Goal: Transaction & Acquisition: Download file/media

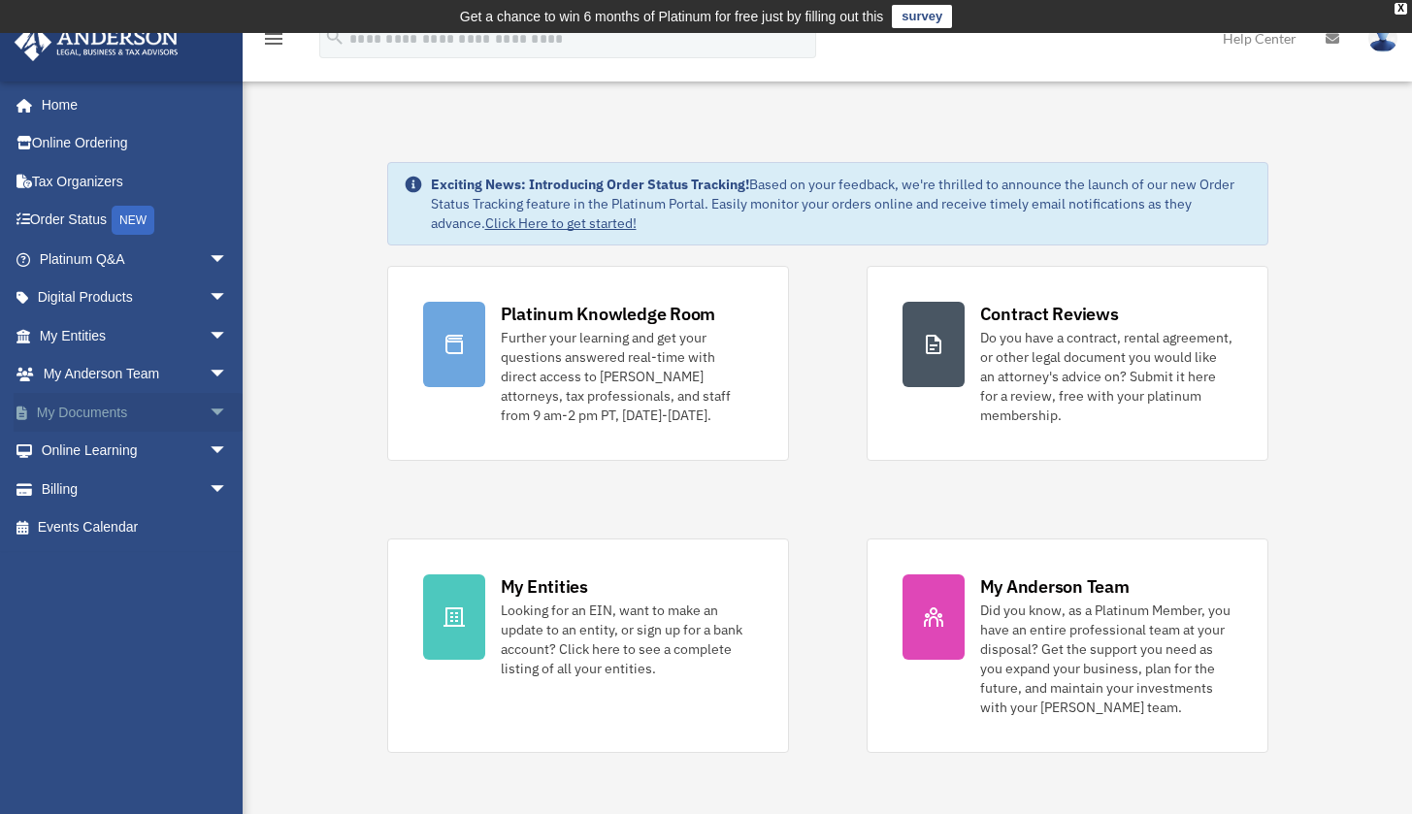
click at [105, 413] on link "My Documents arrow_drop_down" at bounding box center [136, 412] width 244 height 39
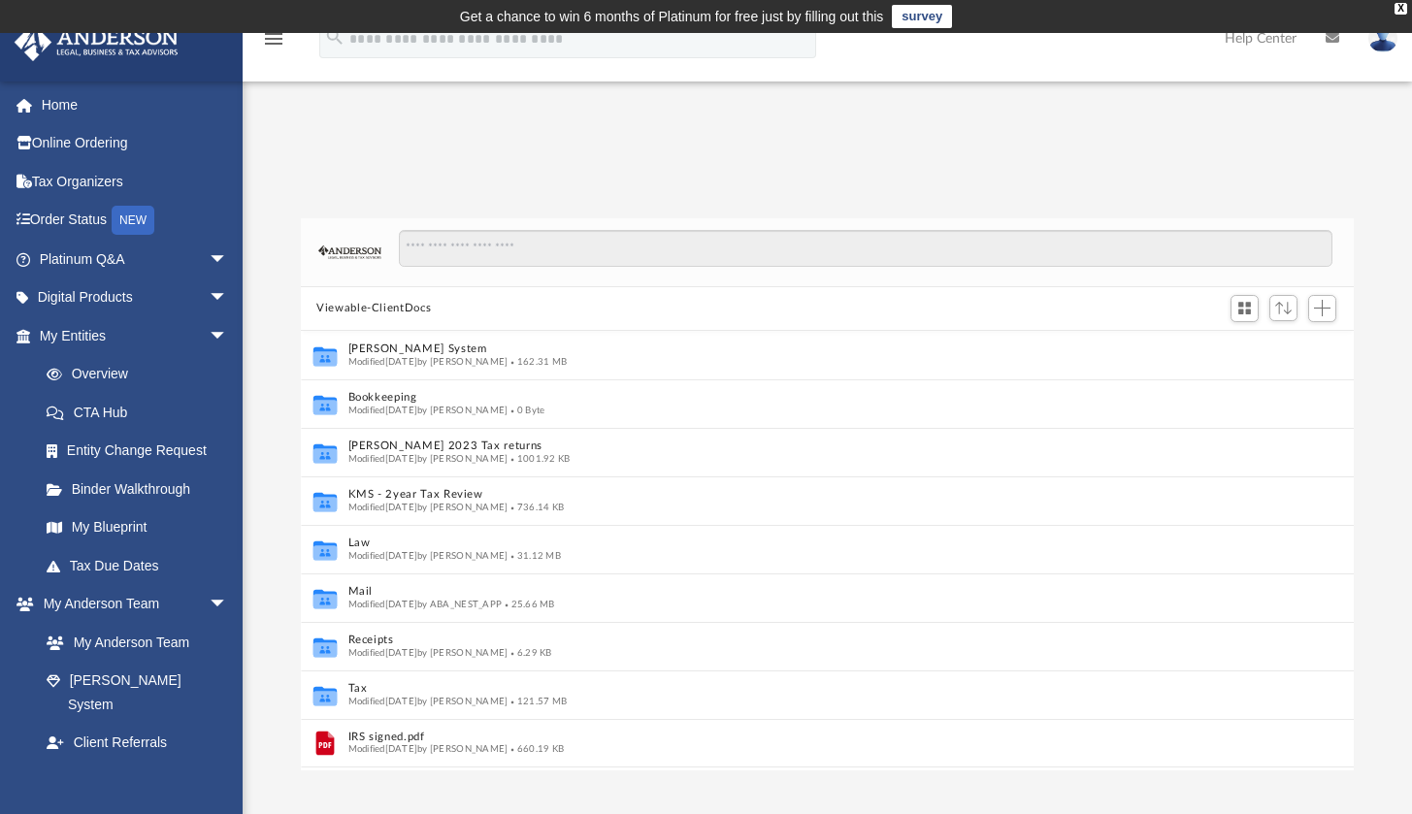
scroll to position [427, 1037]
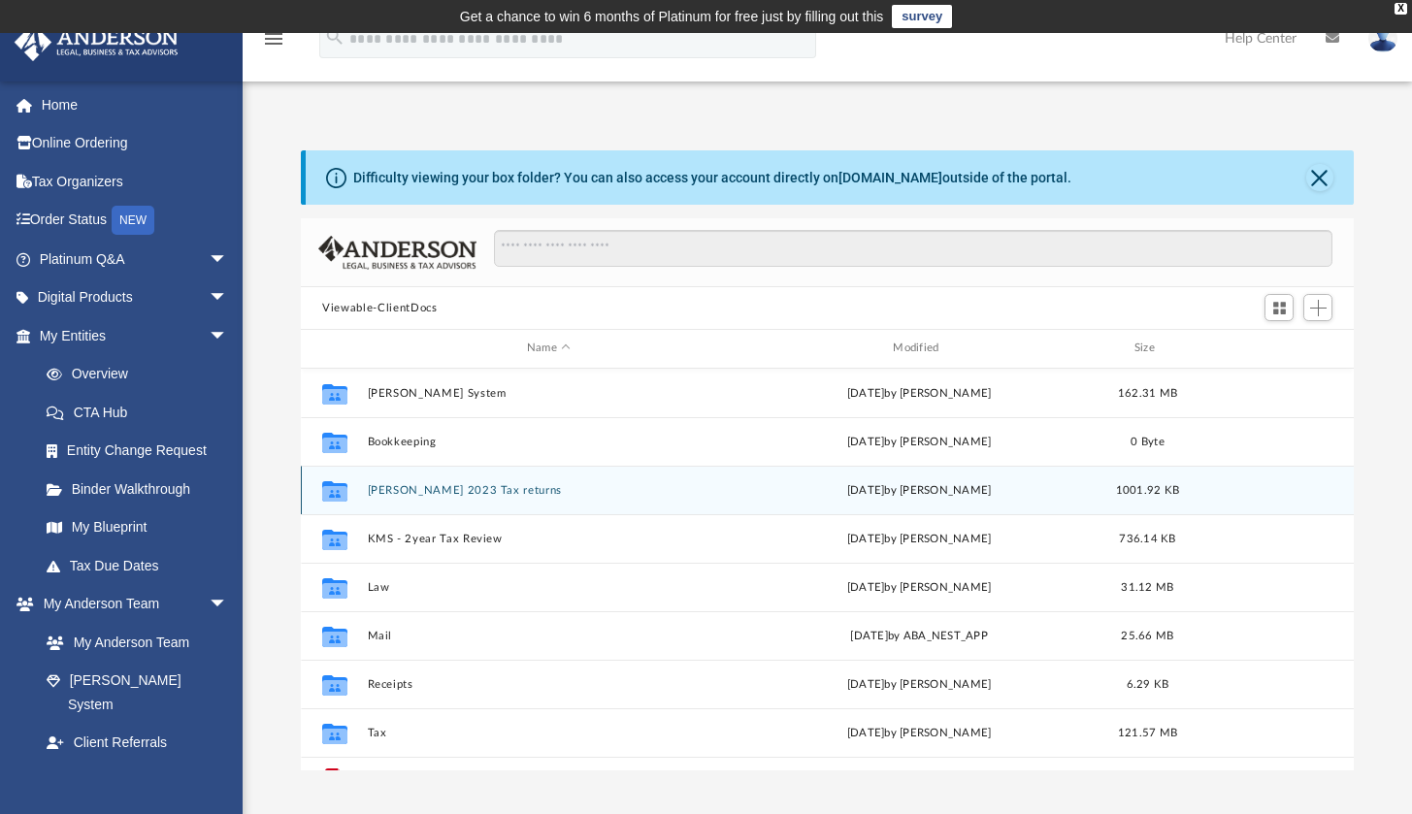
click at [336, 494] on icon "grid" at bounding box center [334, 493] width 25 height 16
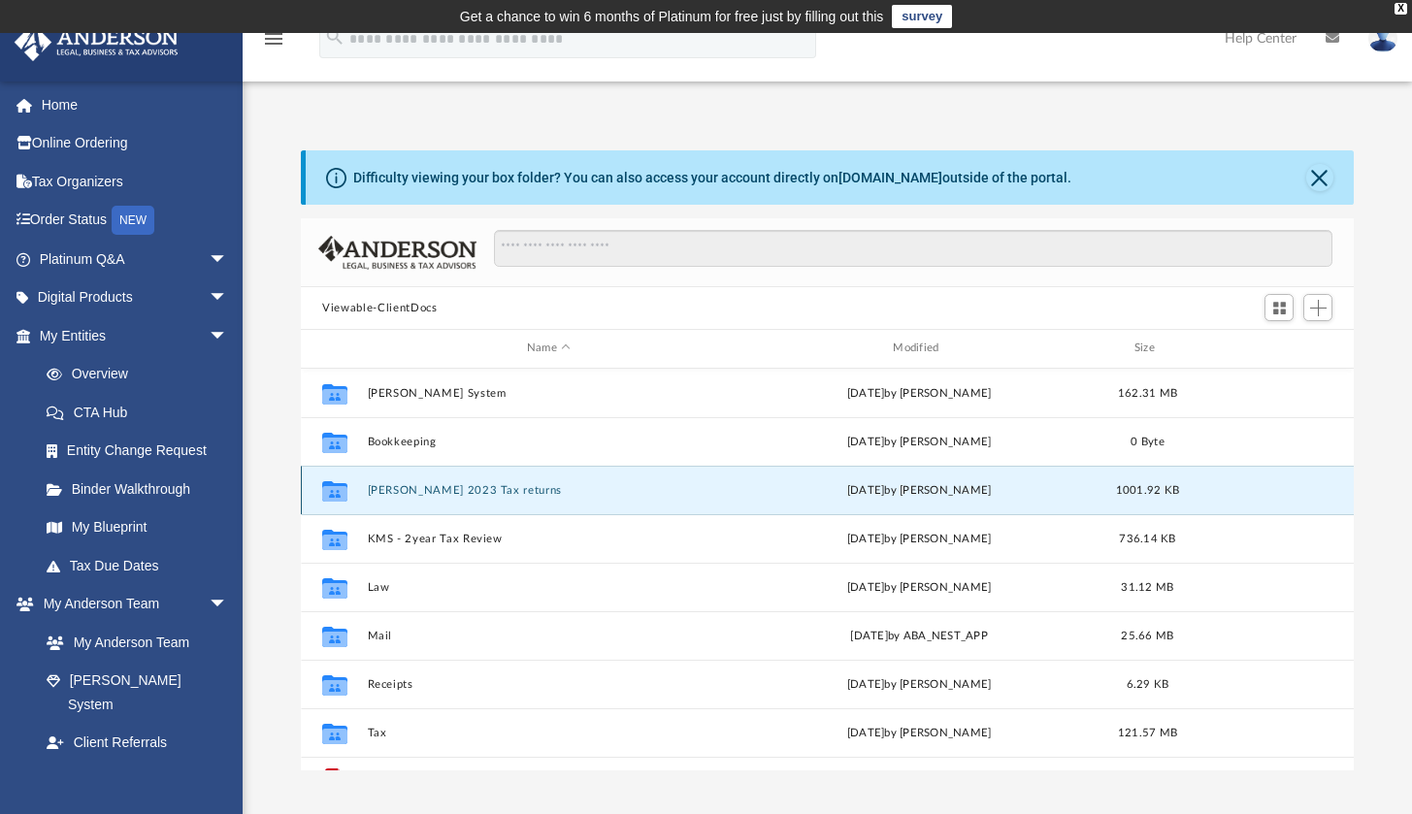
click at [336, 494] on icon "grid" at bounding box center [334, 493] width 25 height 16
click at [394, 492] on button "[PERSON_NAME] 2023 Tax returns" at bounding box center [549, 490] width 362 height 13
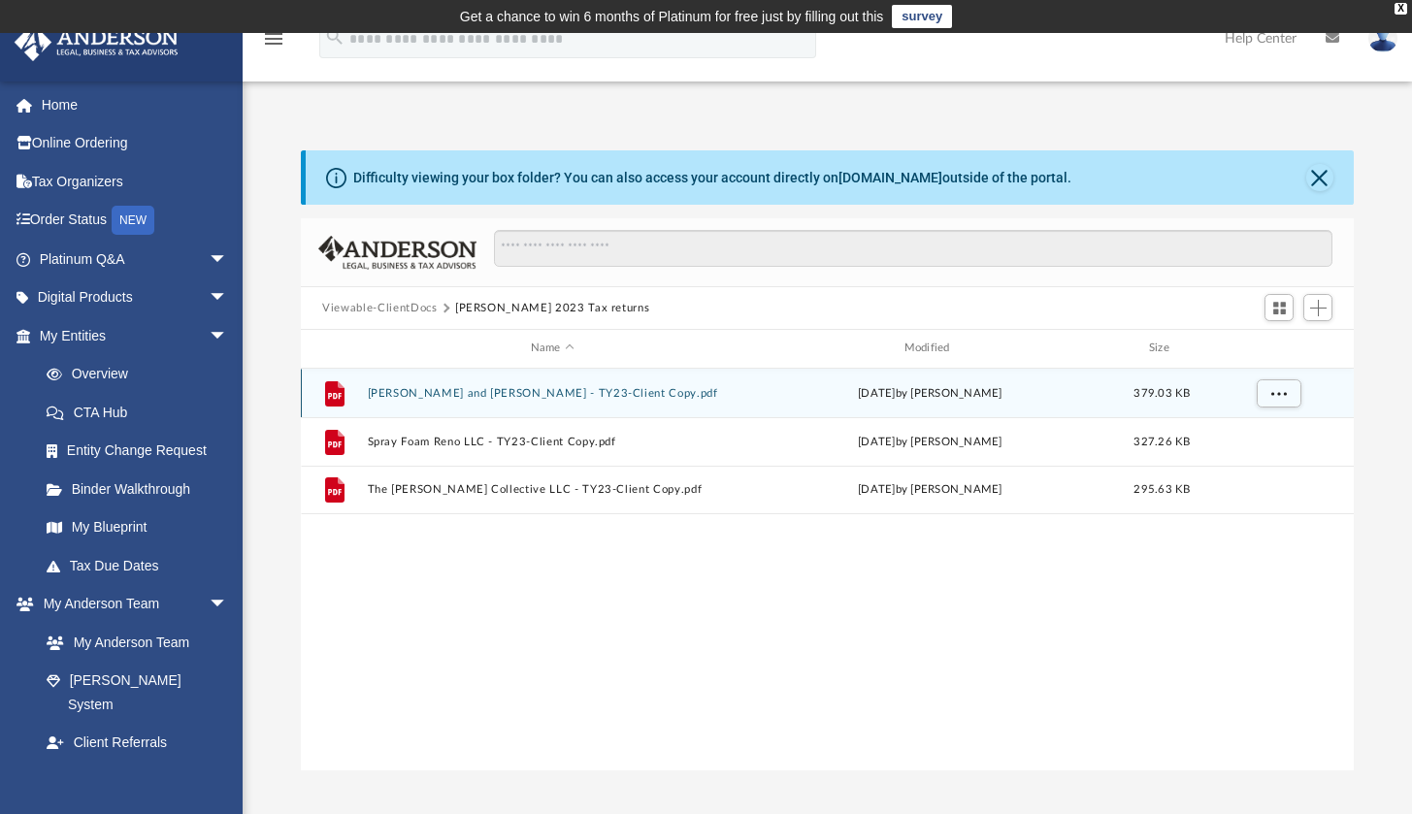
click at [468, 388] on button "[PERSON_NAME] and [PERSON_NAME] - TY23-Client Copy.pdf" at bounding box center [553, 393] width 370 height 13
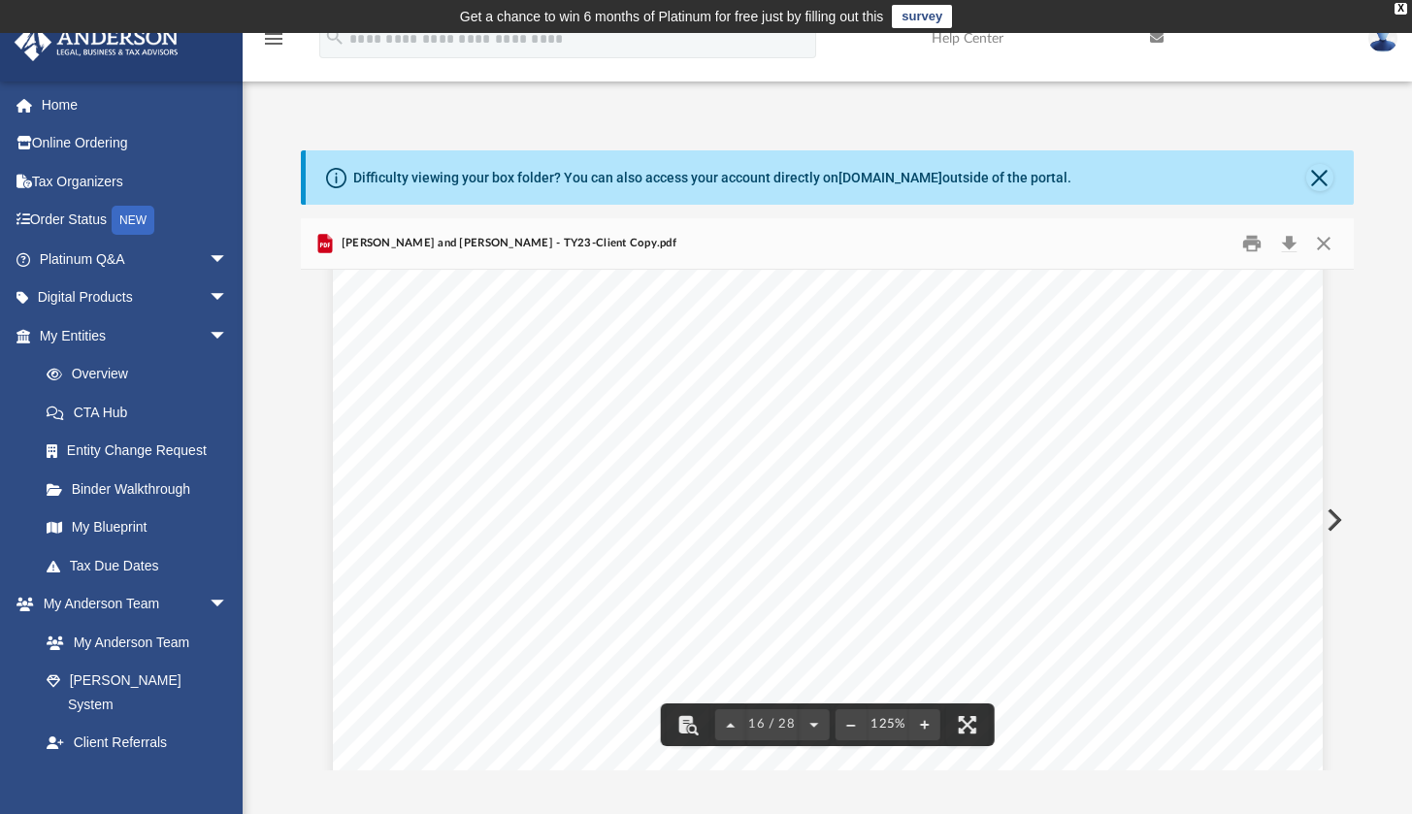
scroll to position [19748, 0]
drag, startPoint x: 1345, startPoint y: 539, endPoint x: 1349, endPoint y: 598, distance: 59.3
click at [1349, 598] on div "I DETACH HERE I 1032 FDIA4601L [DATE] Application for Automatic Extension of Ti…" at bounding box center [827, 520] width 1053 height 501
click at [1315, 169] on button "Close" at bounding box center [1319, 177] width 27 height 27
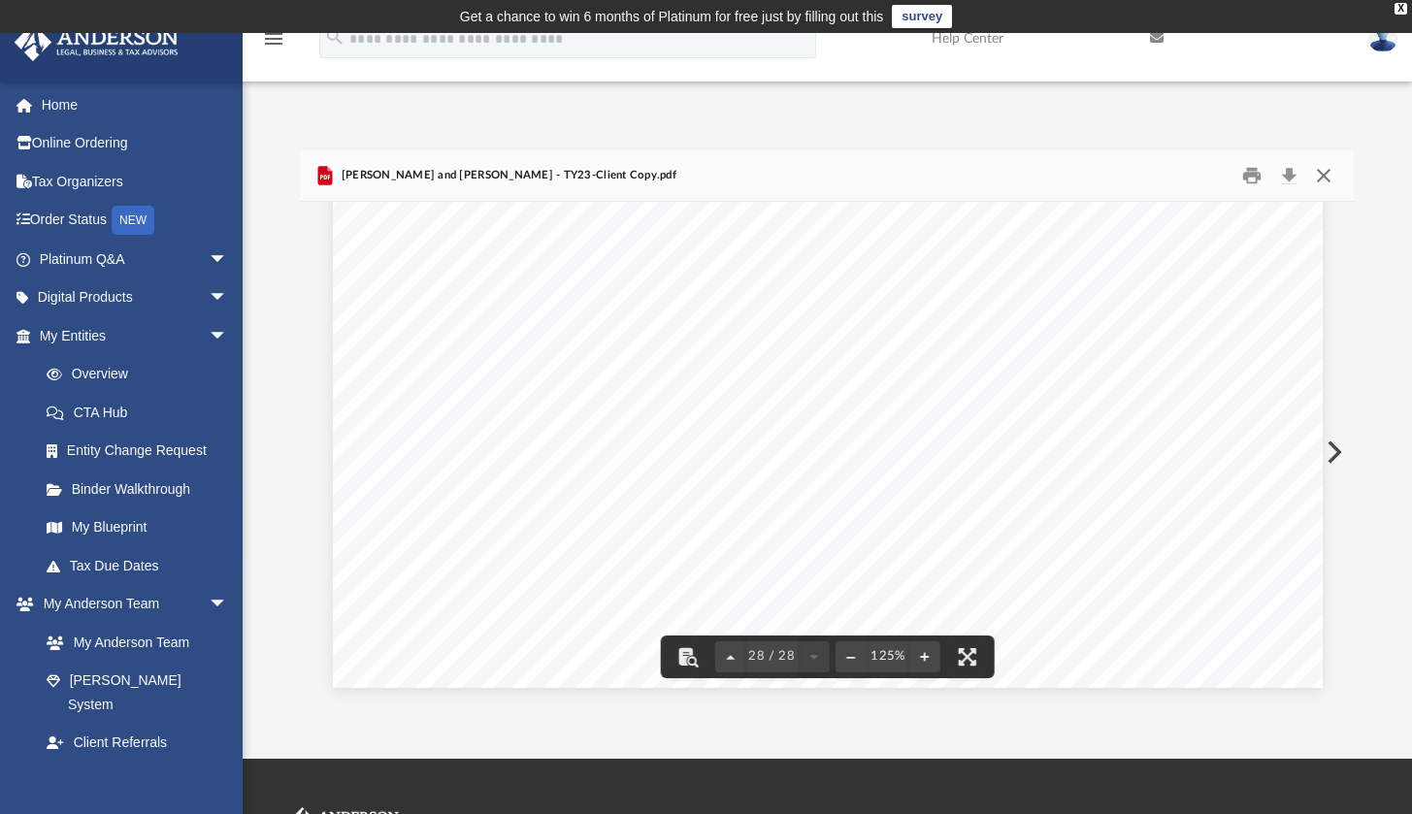
click at [1335, 181] on button "Close" at bounding box center [1322, 176] width 35 height 30
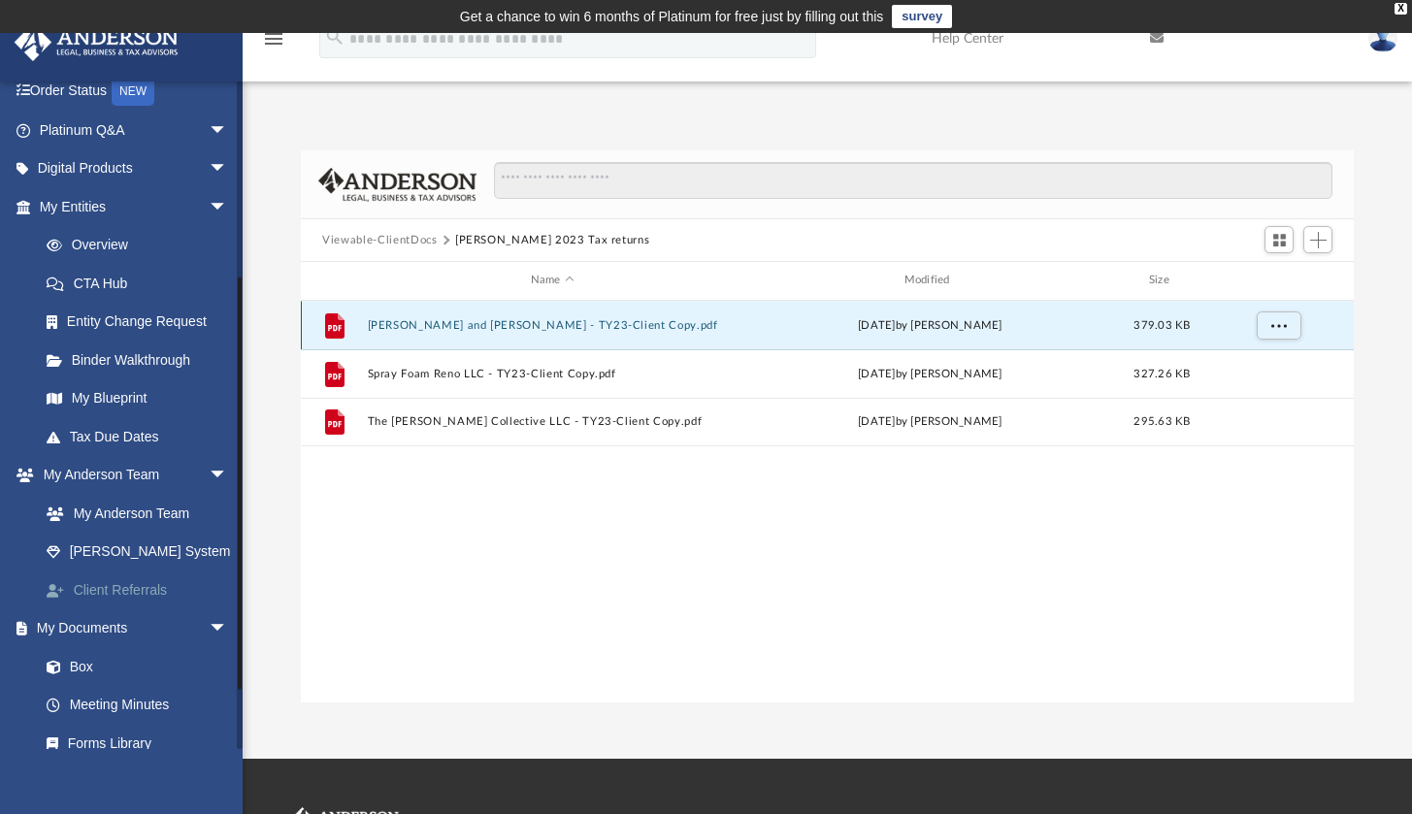
scroll to position [402, 0]
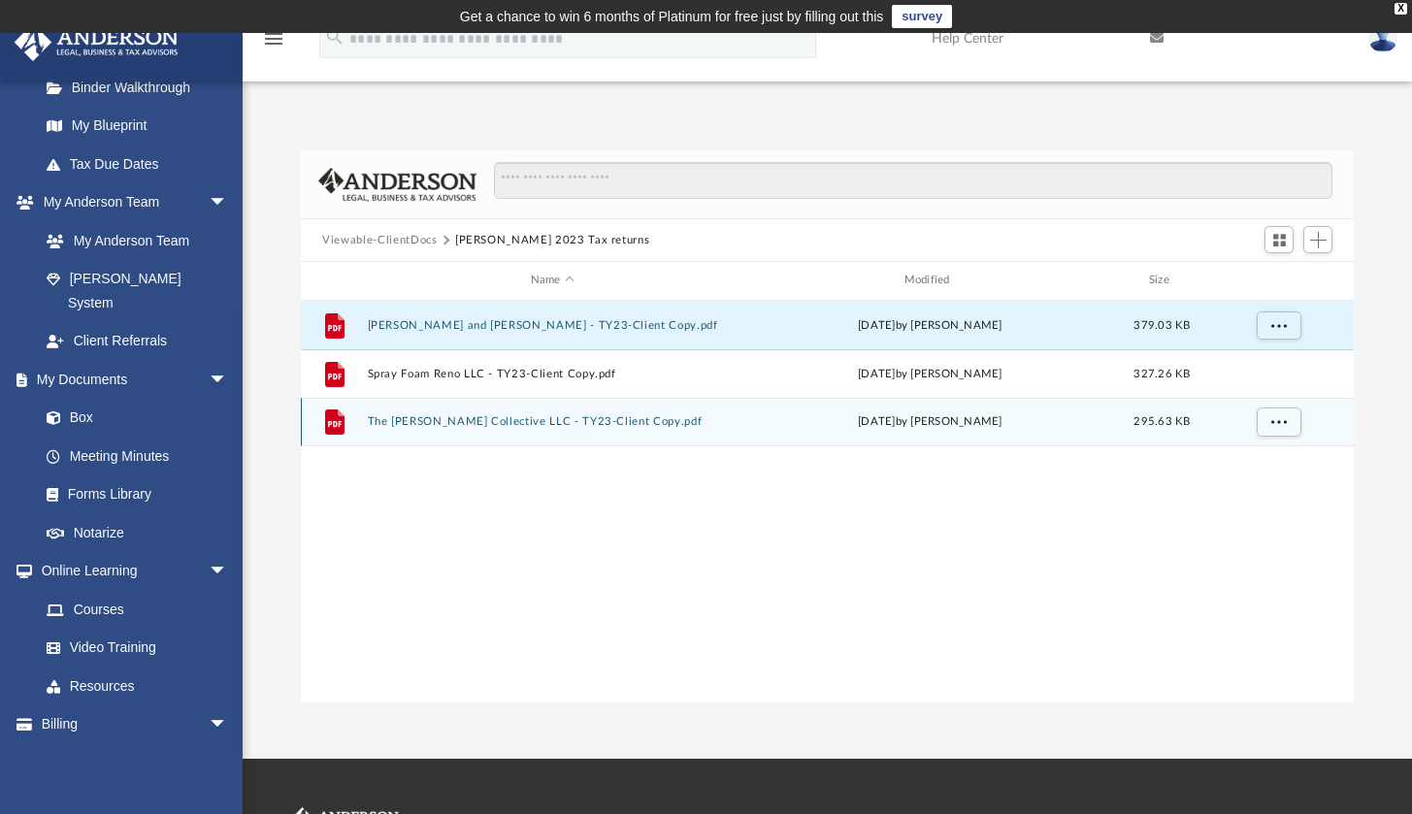
click at [427, 421] on button "The [PERSON_NAME] Collective LLC - TY23-Client Copy.pdf" at bounding box center [553, 421] width 370 height 13
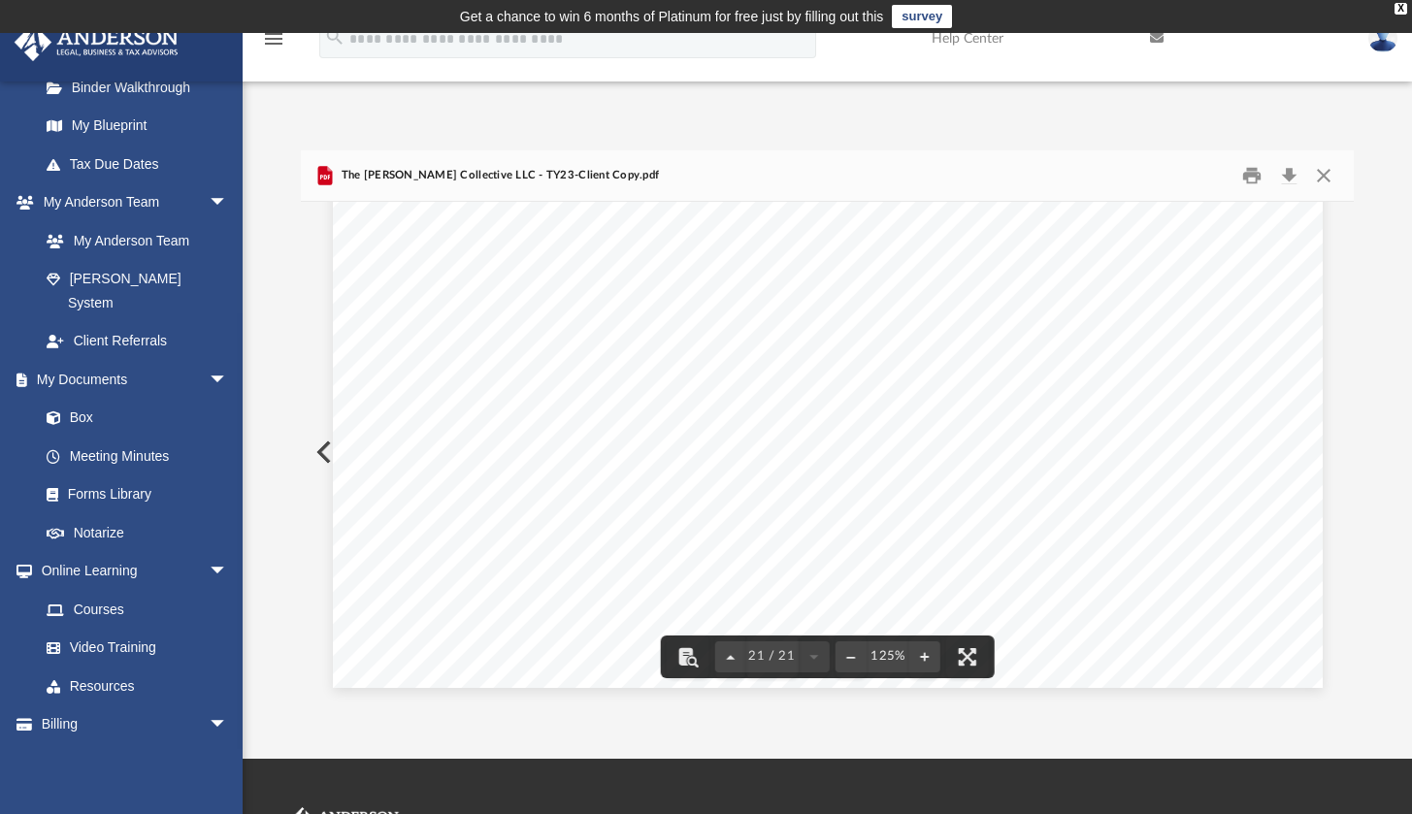
scroll to position [292, 0]
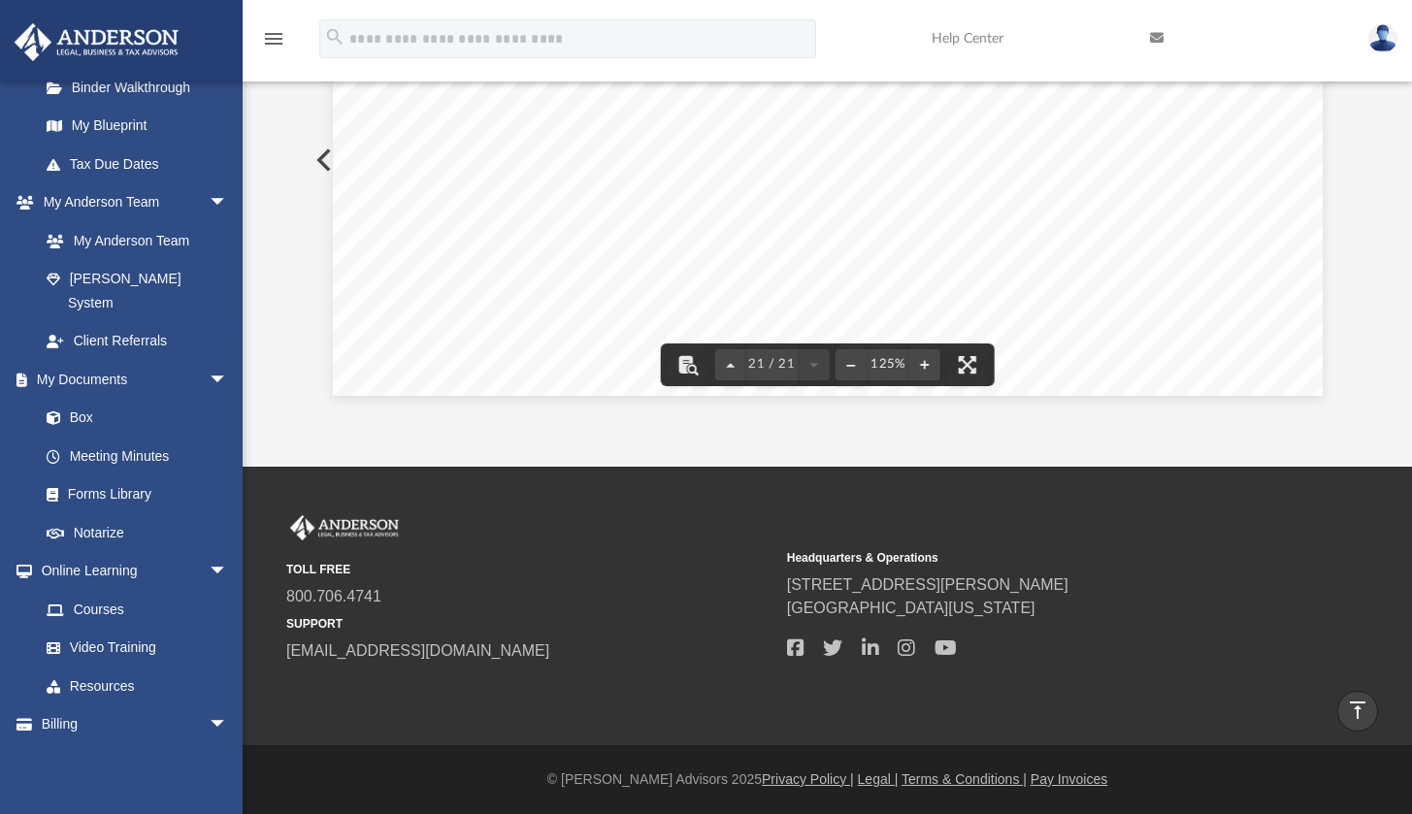
click at [318, 146] on button "Preview" at bounding box center [322, 160] width 43 height 54
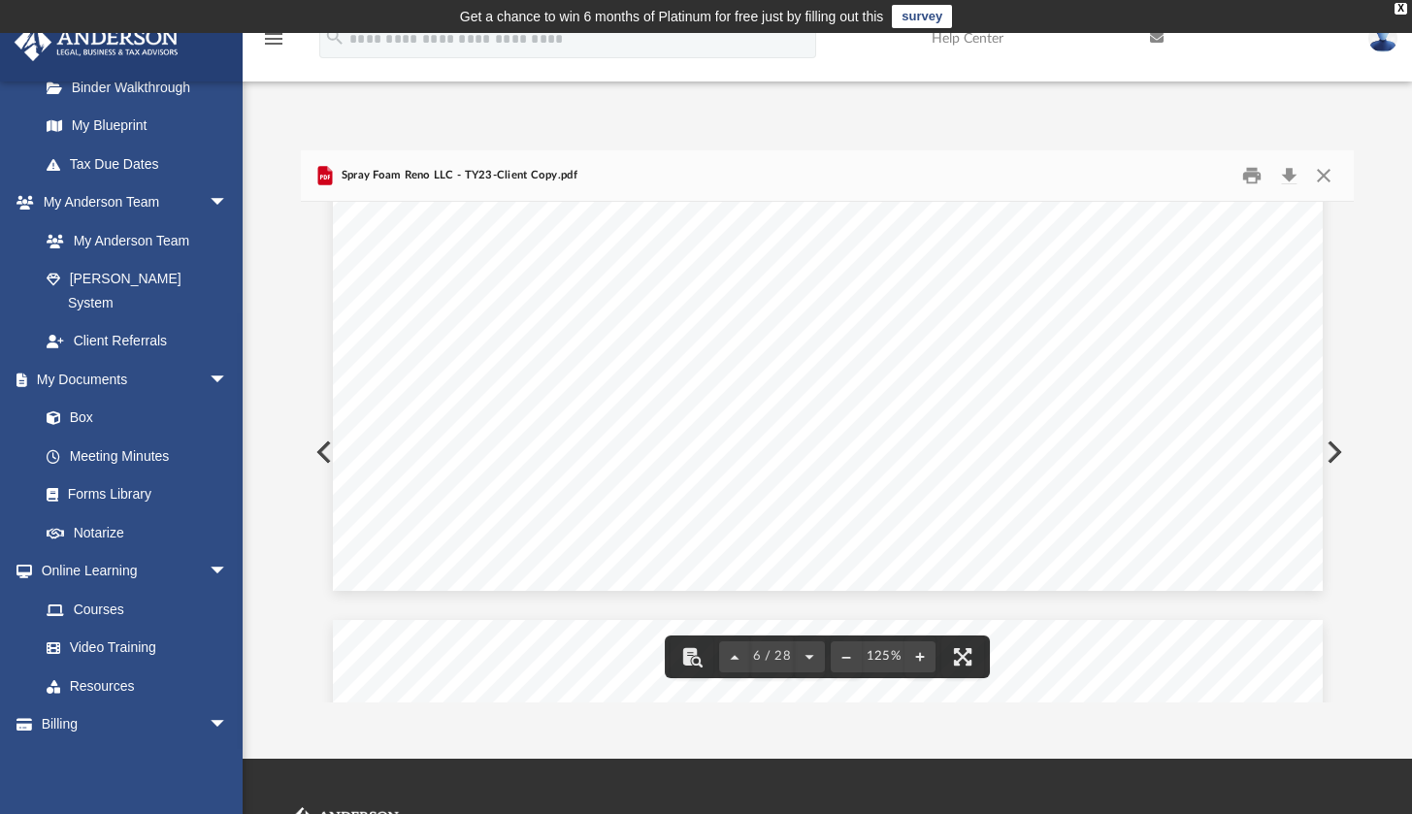
scroll to position [6823, 0]
click at [1325, 174] on button "Close" at bounding box center [1322, 176] width 35 height 30
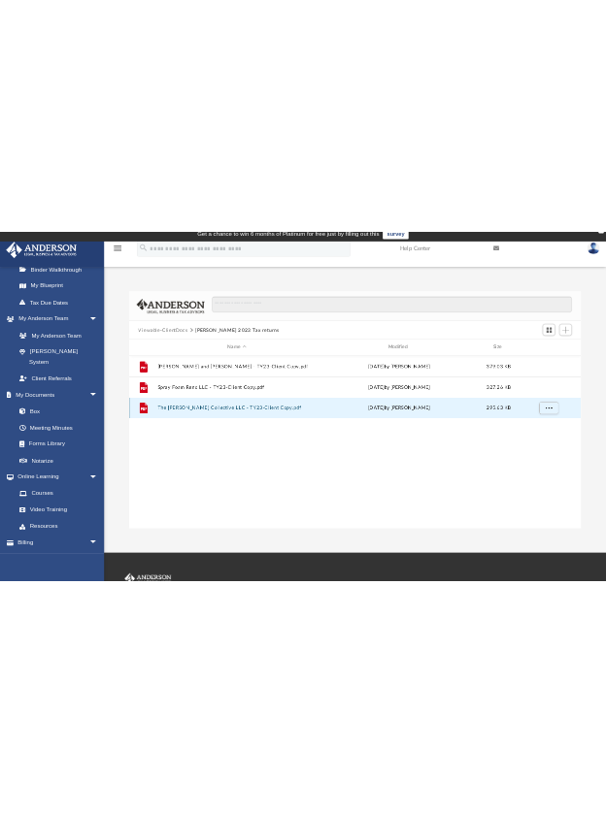
scroll to position [0, 0]
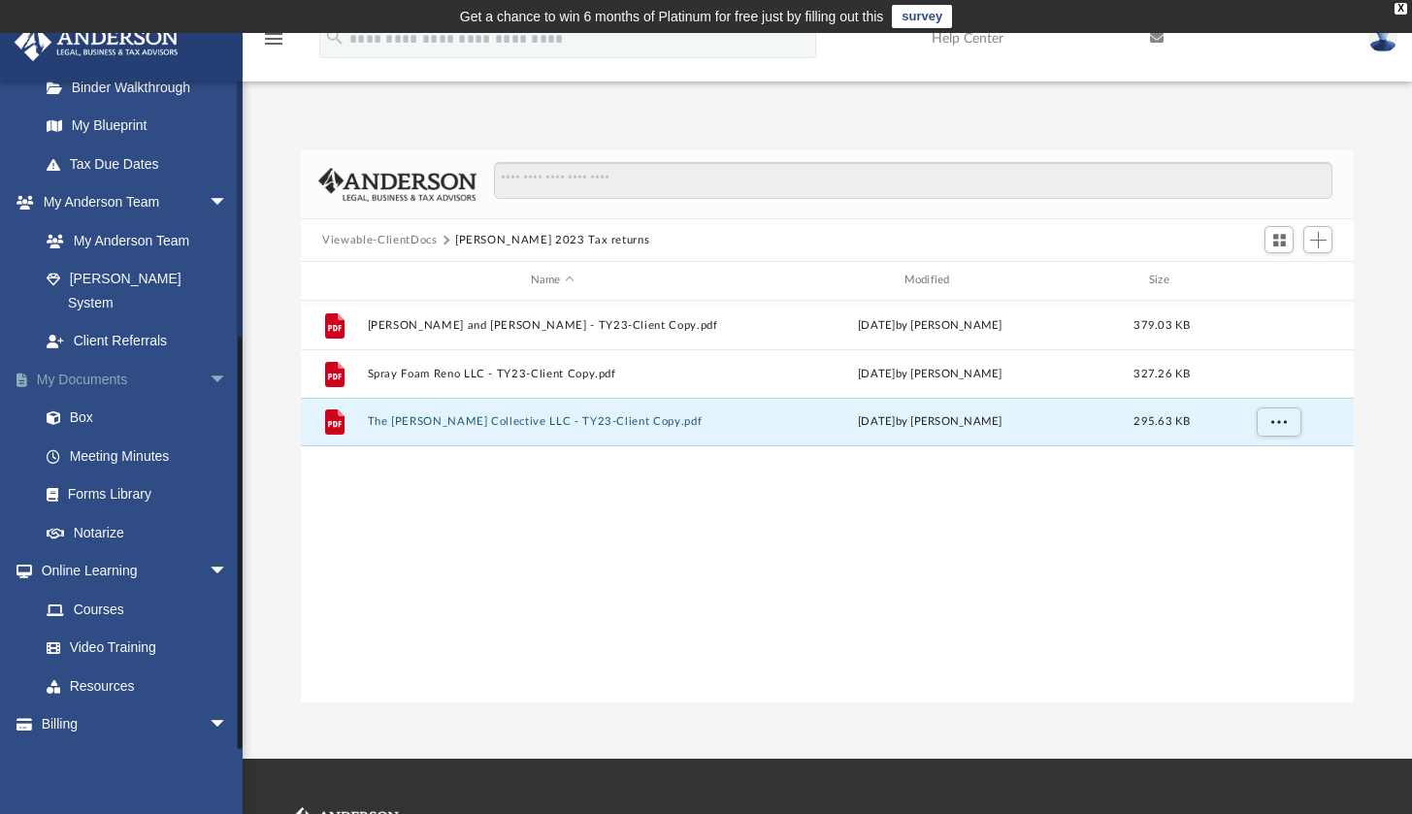
click at [87, 360] on link "My Documents arrow_drop_down" at bounding box center [136, 379] width 244 height 39
click at [86, 399] on link "Box" at bounding box center [142, 418] width 230 height 39
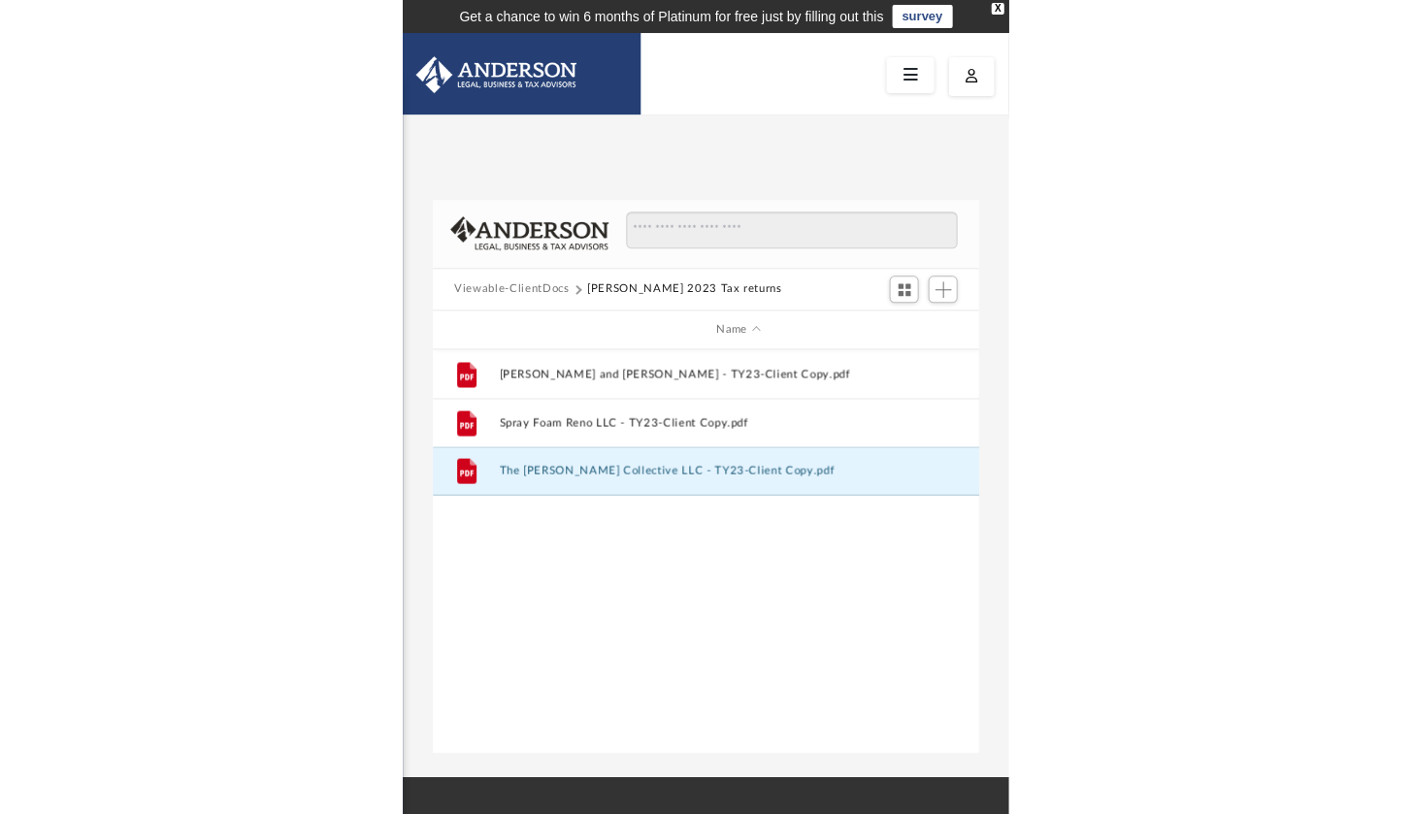
scroll to position [427, 1037]
